Goal: Task Accomplishment & Management: Complete application form

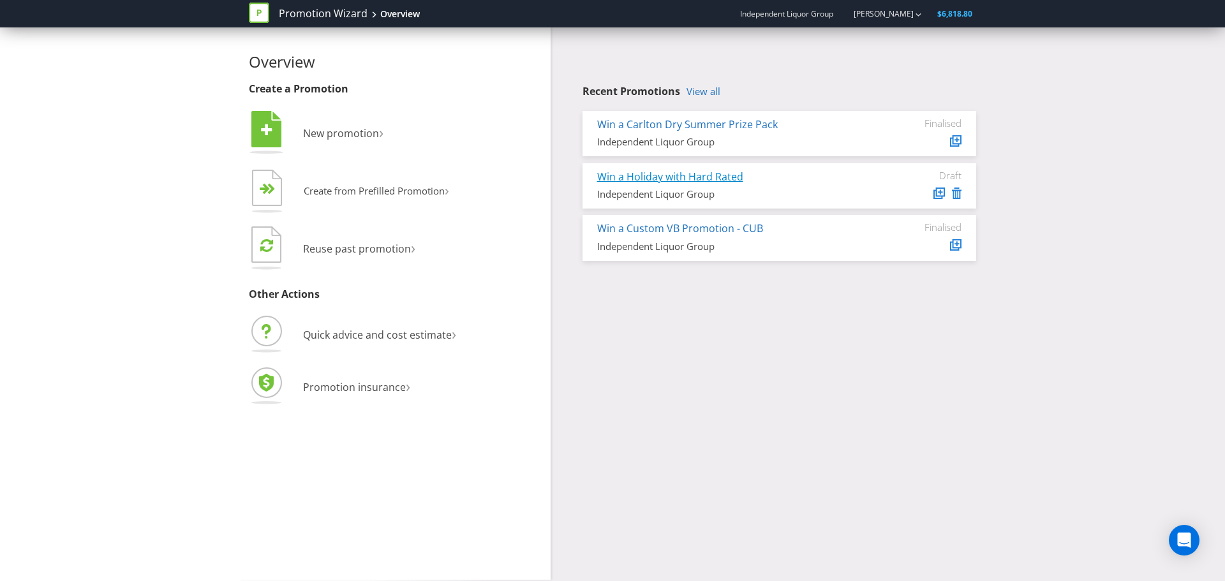
click at [651, 174] on link "Win a Holiday with Hard Rated" at bounding box center [670, 177] width 146 height 14
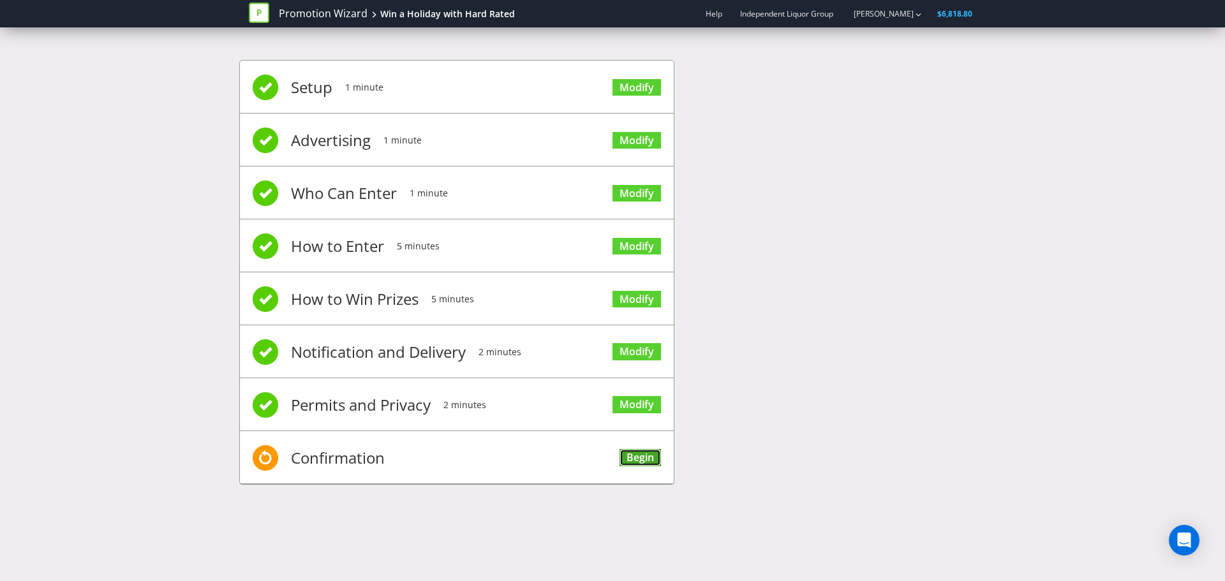
click at [656, 460] on link "Begin" at bounding box center [639, 457] width 41 height 17
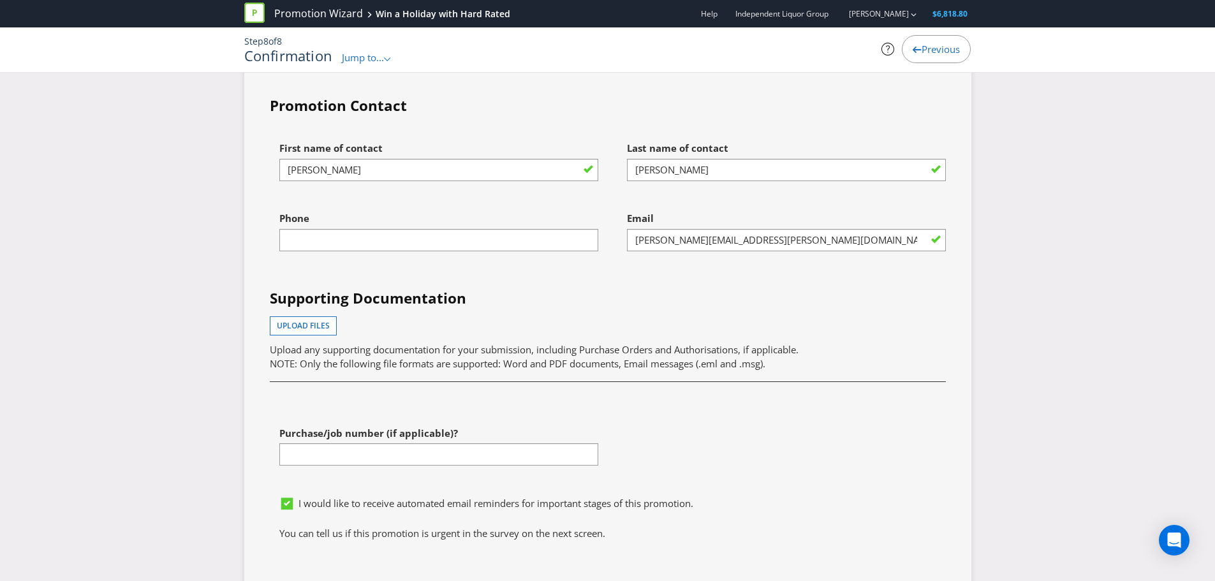
scroll to position [4401, 0]
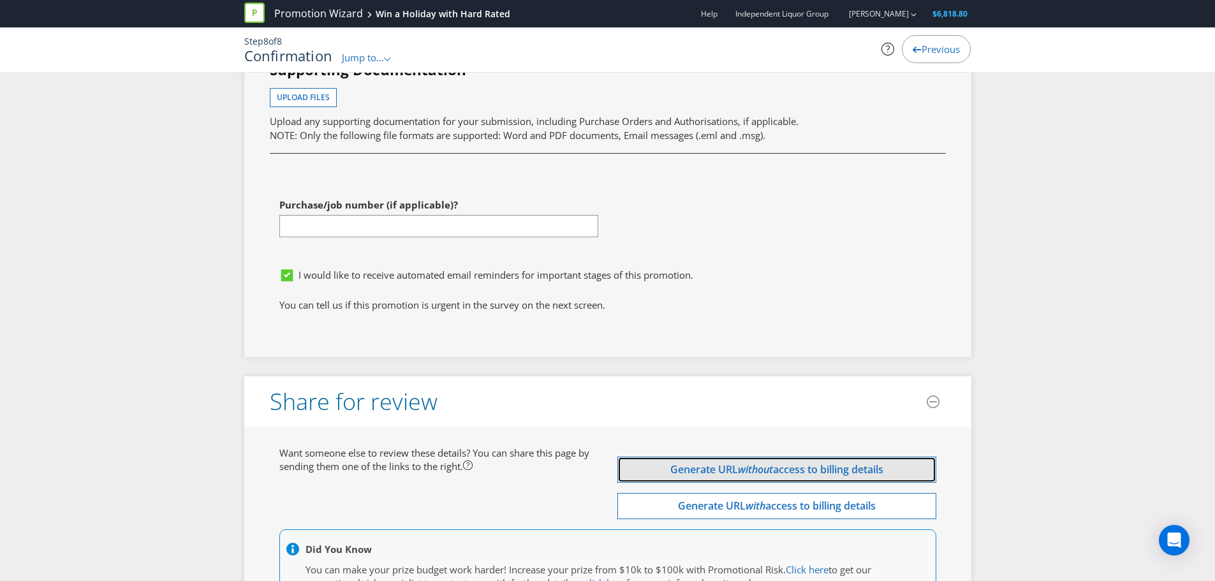
click at [821, 462] on span "access to billing details" at bounding box center [828, 469] width 110 height 14
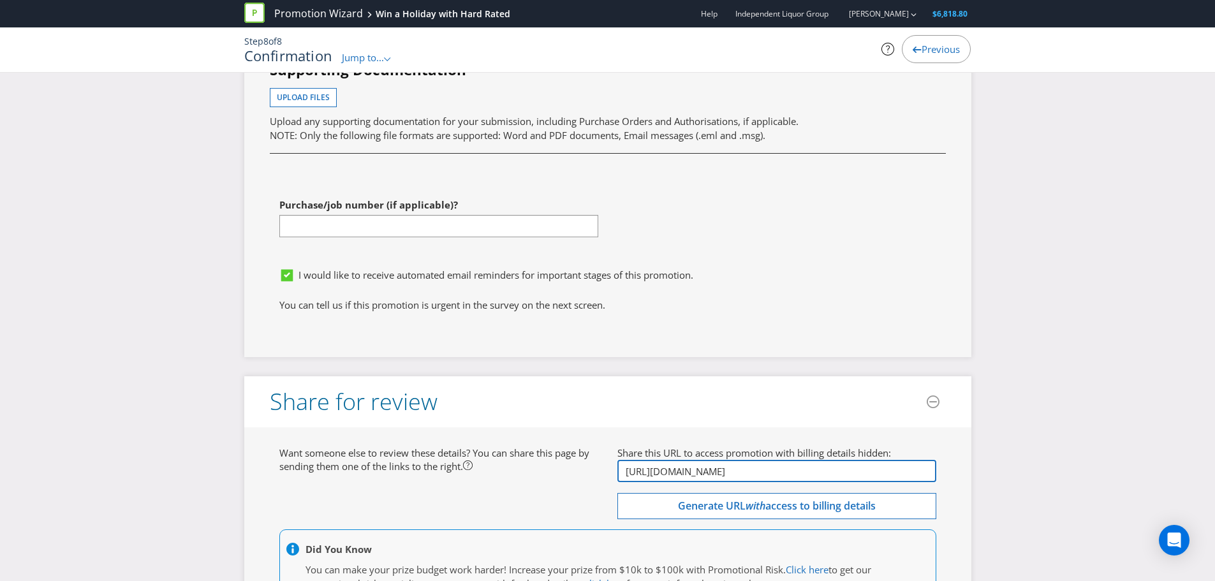
click at [728, 460] on input "[URL][DOMAIN_NAME]" at bounding box center [776, 471] width 319 height 22
